Goal: Transaction & Acquisition: Book appointment/travel/reservation

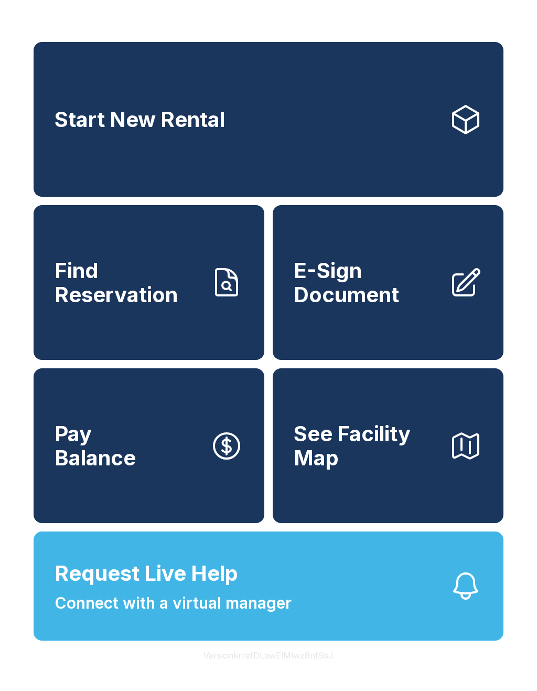
click at [299, 133] on link "Start New Rental" at bounding box center [269, 119] width 470 height 155
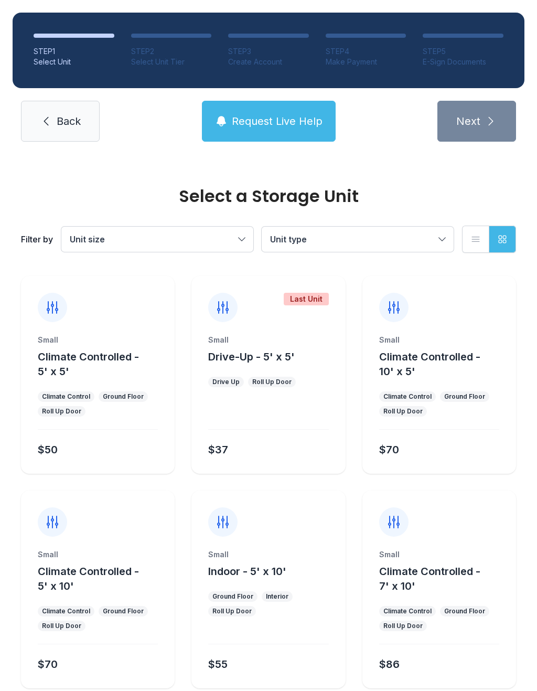
click at [426, 358] on span "Climate Controlled - 10' x 5'" at bounding box center [429, 363] width 101 height 27
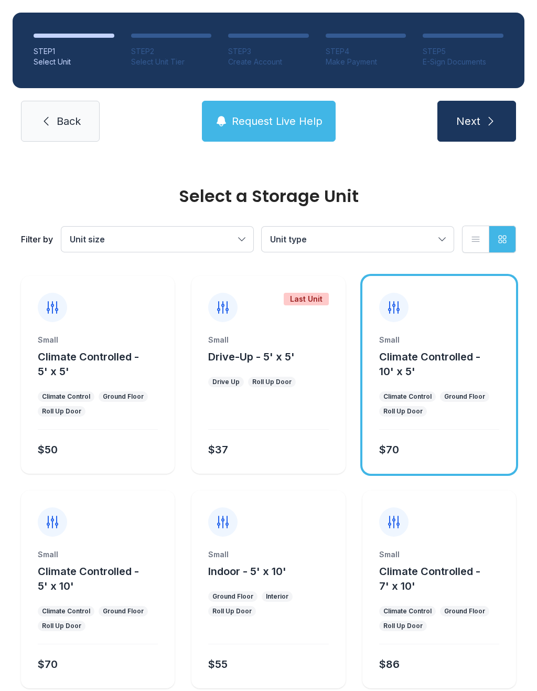
click at [473, 134] on button "Next" at bounding box center [476, 121] width 79 height 41
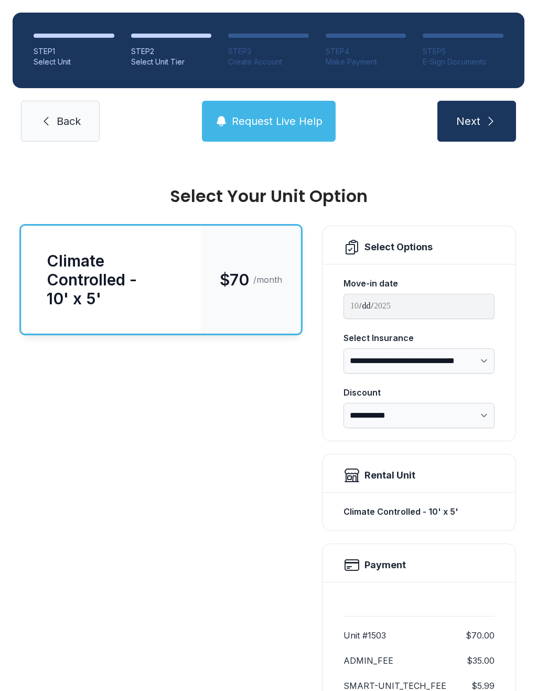
click at [48, 135] on link "Back" at bounding box center [60, 121] width 79 height 41
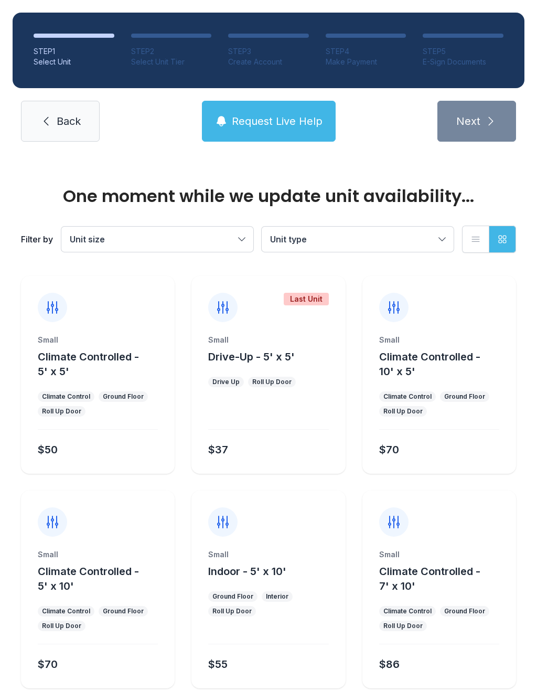
click at [64, 113] on link "Back" at bounding box center [60, 121] width 79 height 41
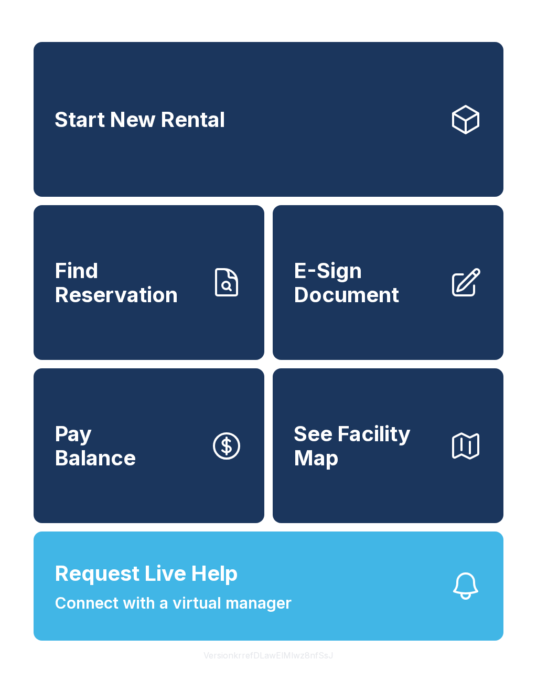
click at [211, 615] on span "Connect with a virtual manager" at bounding box center [173, 603] width 237 height 24
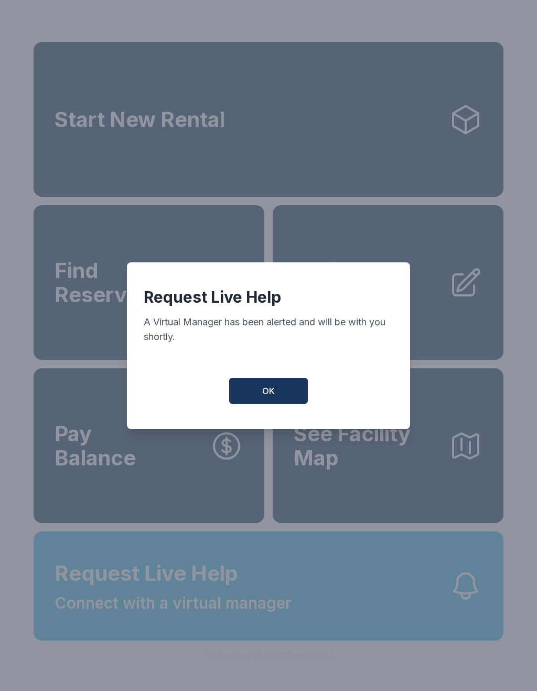
click at [264, 388] on button "OK" at bounding box center [268, 391] width 79 height 26
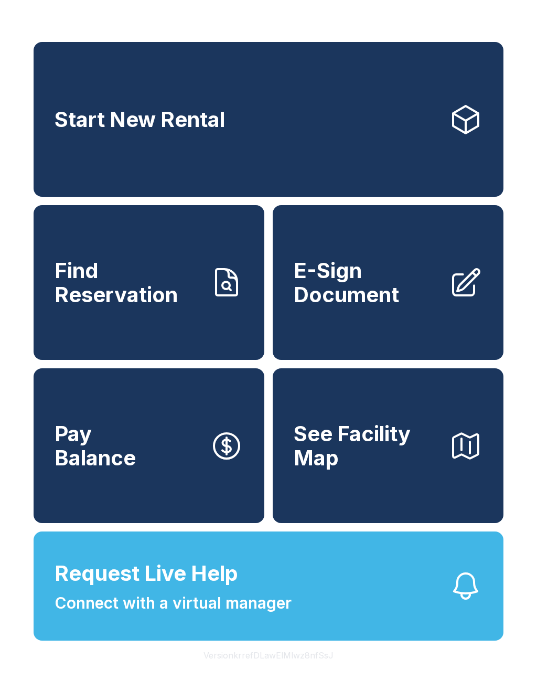
click at [518, 296] on div "Start New Rental Find Reservation E-Sign Document Pay Balance See Facility Map …" at bounding box center [268, 345] width 537 height 691
